Goal: Transaction & Acquisition: Purchase product/service

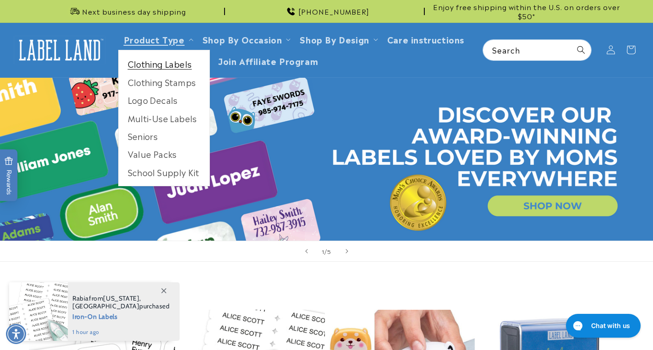
click at [177, 69] on link "Clothing Labels" at bounding box center [164, 64] width 91 height 18
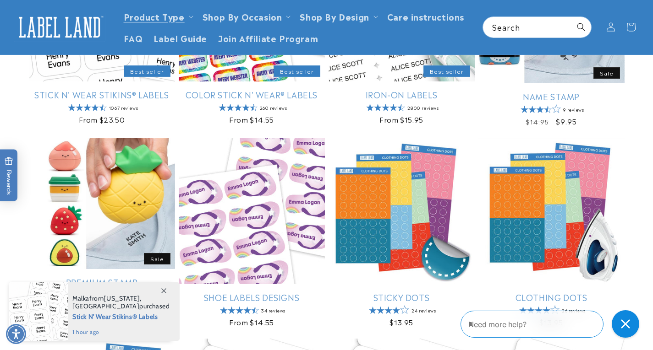
scroll to position [229, 0]
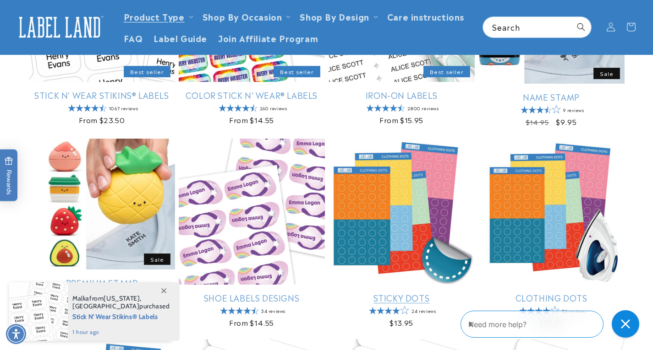
click at [392, 293] on link "Sticky Dots" at bounding box center [401, 298] width 146 height 11
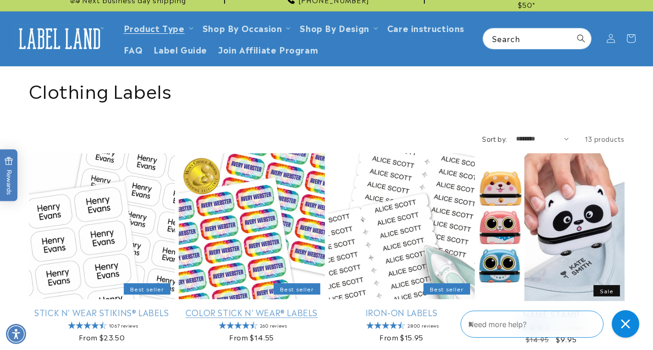
scroll to position [0, 0]
